Goal: Use online tool/utility

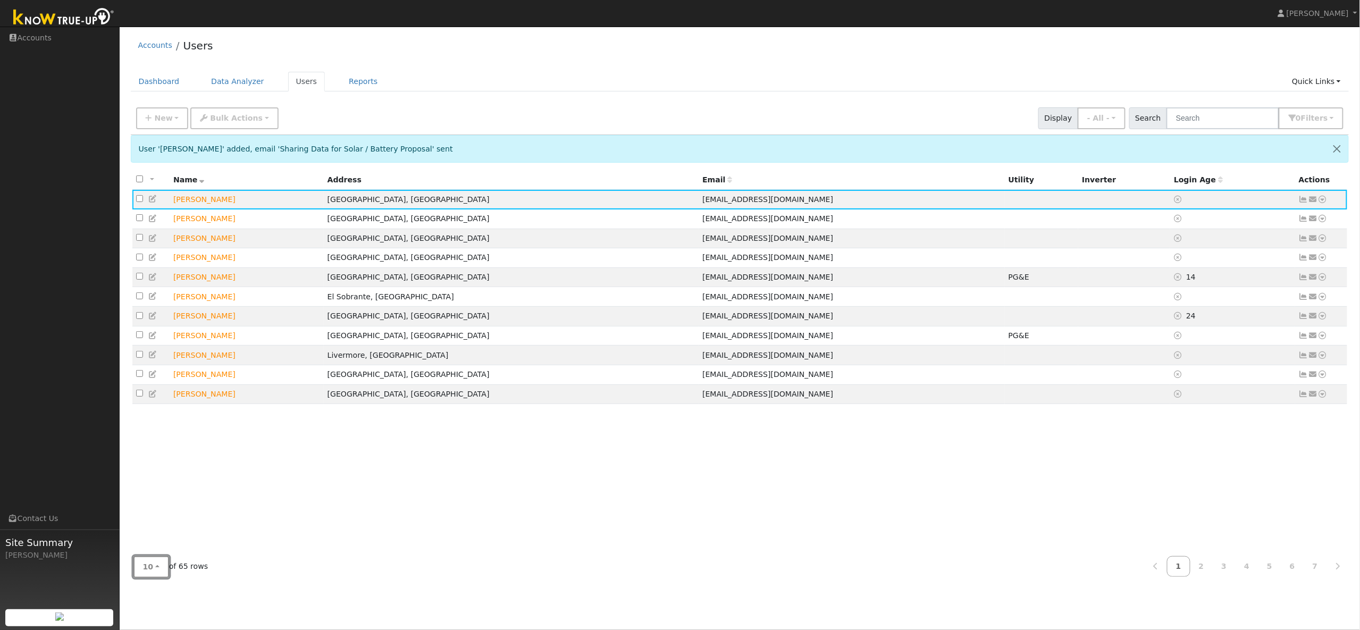
click at [157, 570] on button "10" at bounding box center [151, 567] width 36 height 22
click at [156, 546] on link "100" at bounding box center [171, 543] width 74 height 15
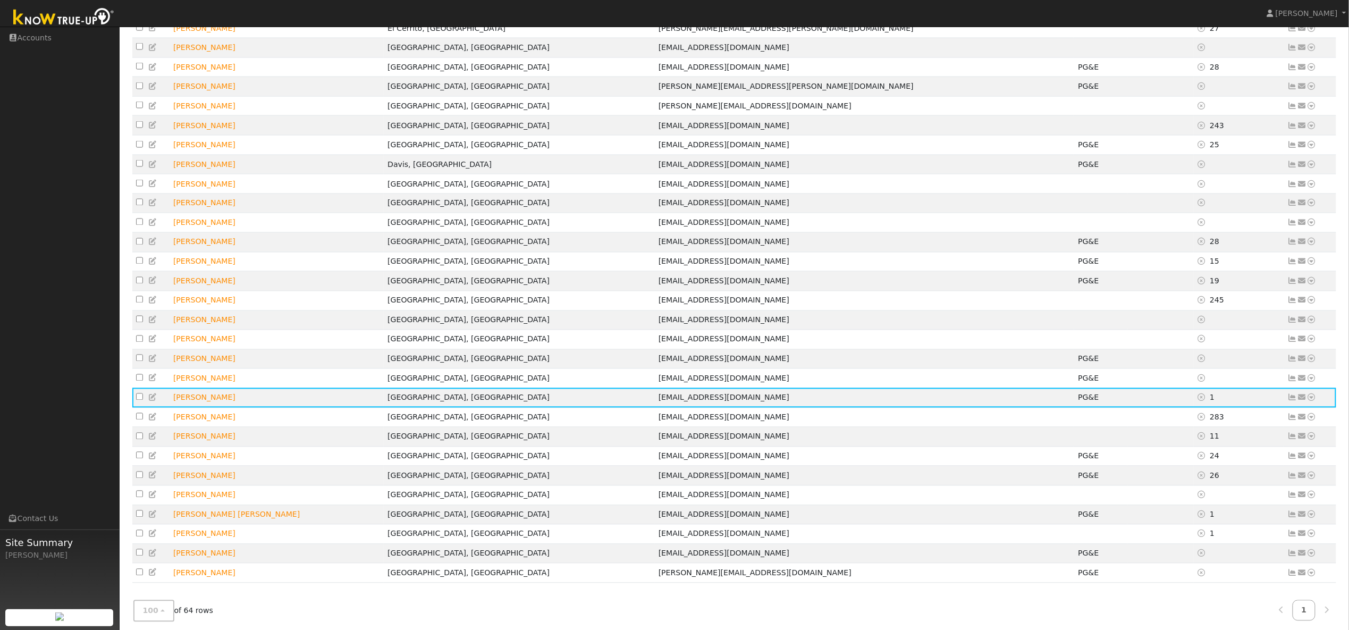
scroll to position [832, 0]
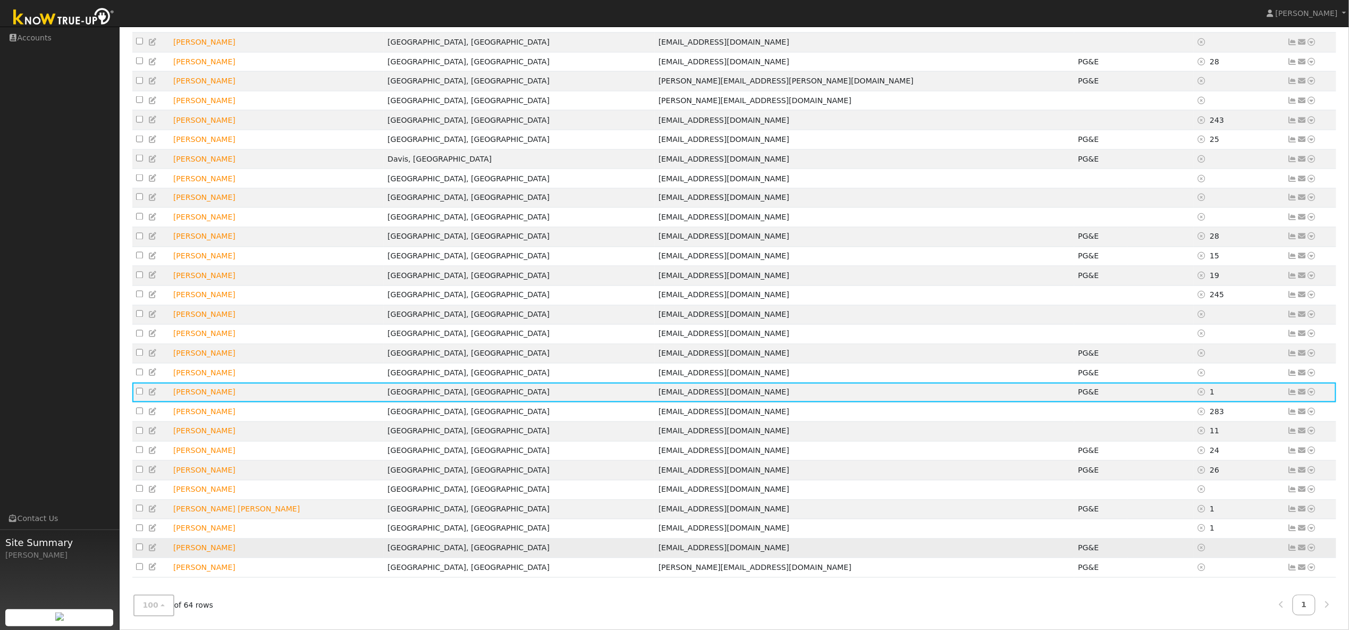
click at [1313, 549] on icon at bounding box center [1312, 547] width 10 height 7
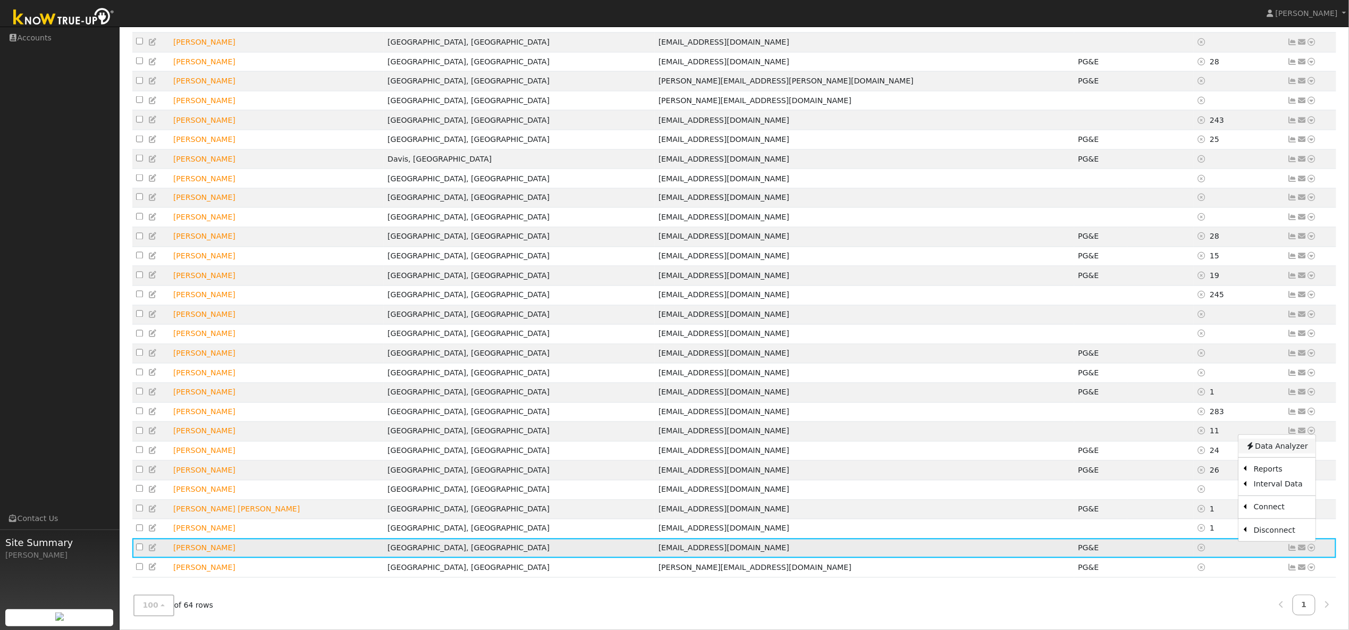
click at [1278, 446] on link "Data Analyzer" at bounding box center [1277, 446] width 77 height 15
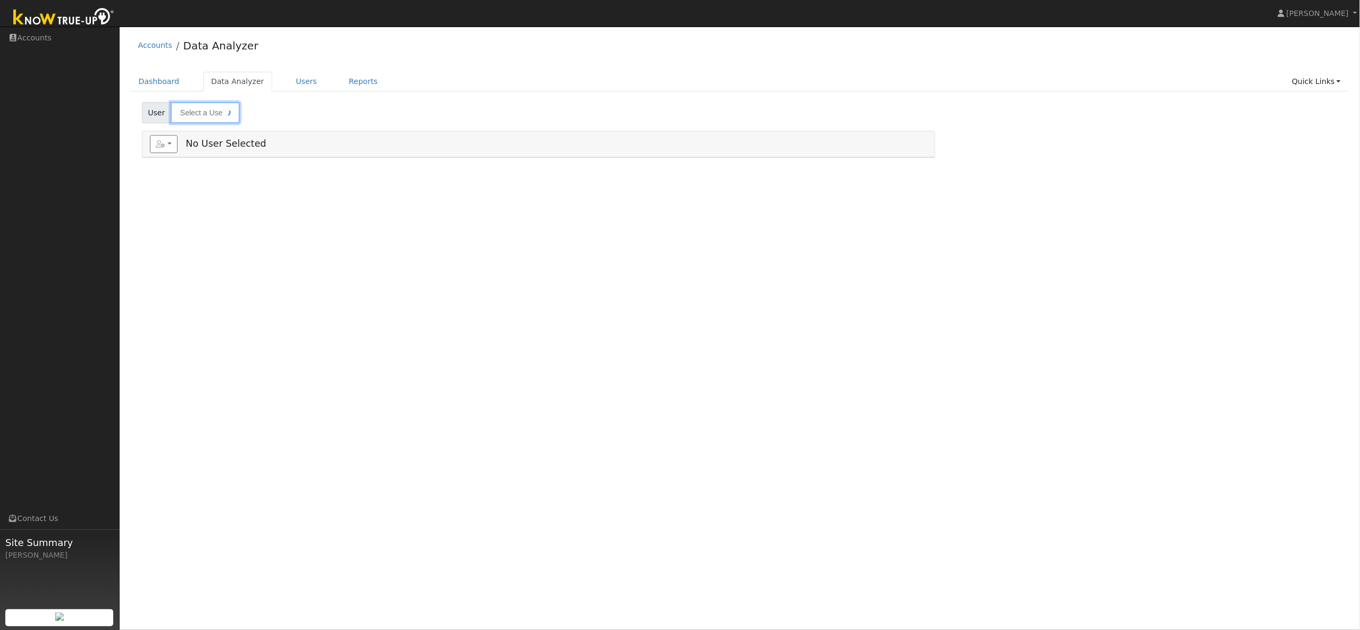
type input "[PERSON_NAME]"
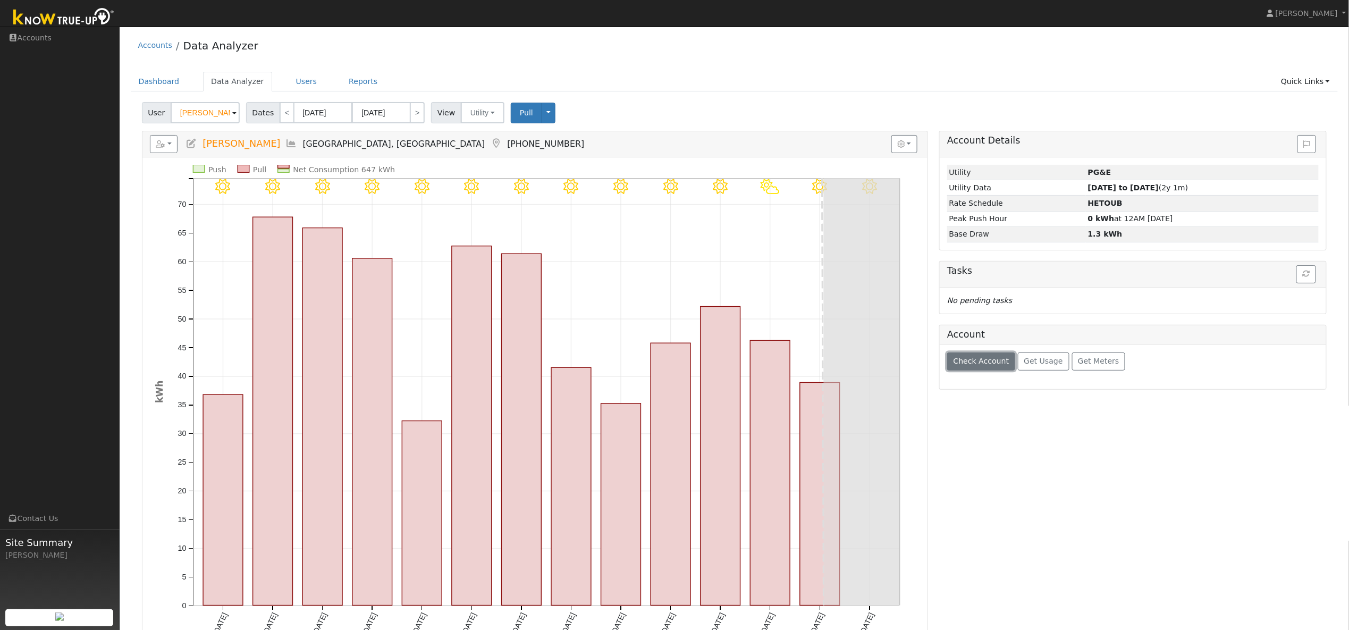
click at [977, 371] on button "Check Account" at bounding box center [981, 362] width 68 height 18
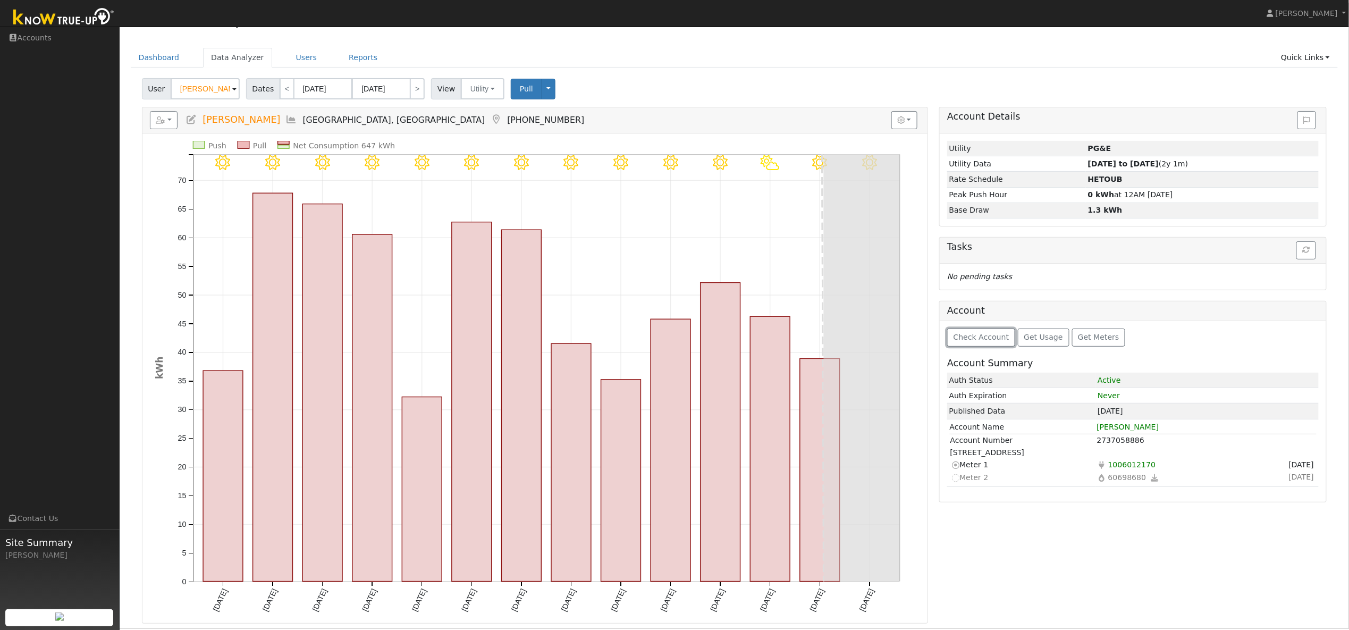
scroll to position [29, 0]
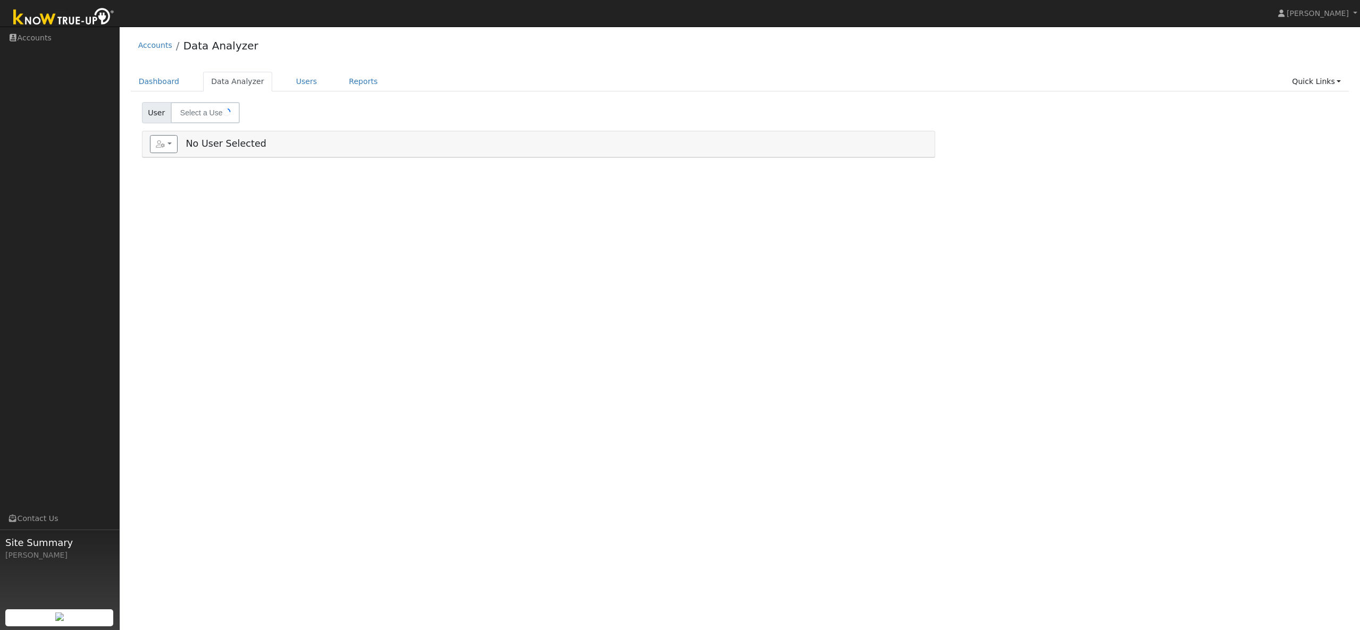
type input "[PERSON_NAME]"
